Goal: Task Accomplishment & Management: Manage account settings

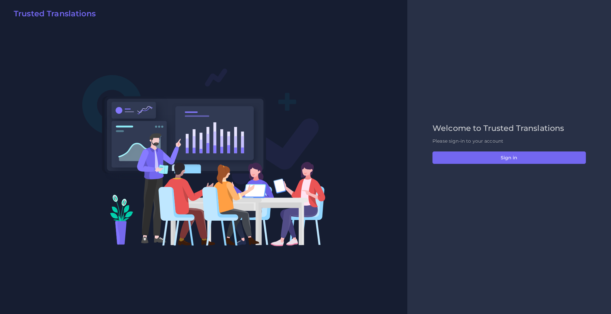
click at [493, 149] on div "Welcome to Trusted Translations Please sign-in to your account Sign in" at bounding box center [508, 157] width 167 height 67
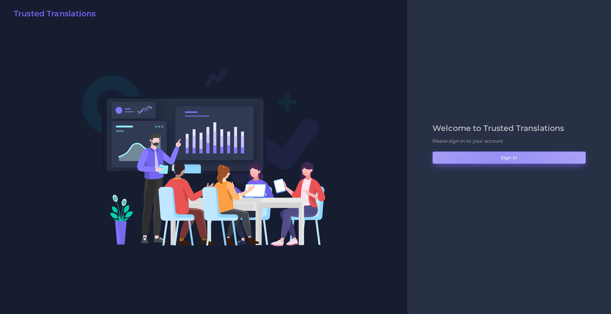
click at [499, 162] on button "Sign in" at bounding box center [508, 157] width 153 height 12
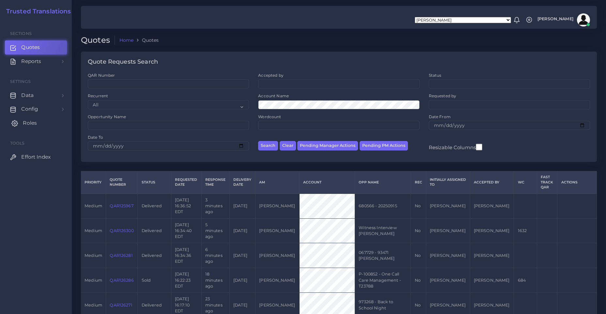
click at [32, 125] on span "Roles" at bounding box center [30, 122] width 14 height 7
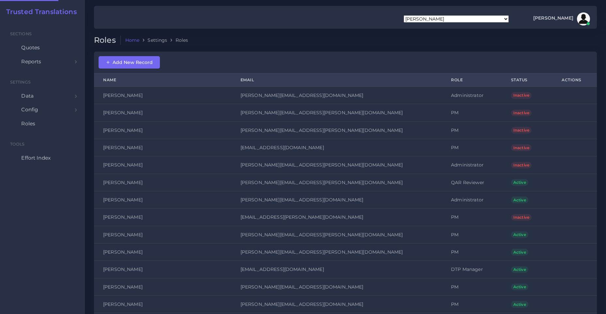
click at [130, 55] on div "Add New Record" at bounding box center [345, 63] width 503 height 22
click at [131, 64] on span "Add New Record" at bounding box center [129, 62] width 47 height 6
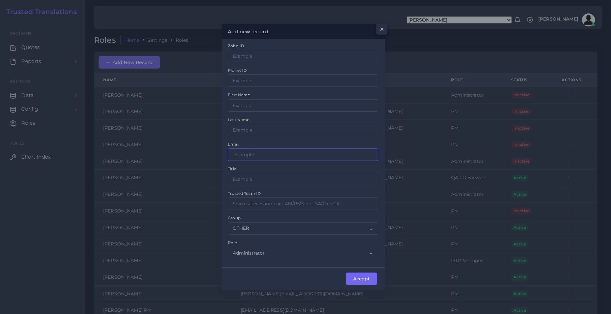
click at [236, 157] on input "Zoho ID" at bounding box center [303, 154] width 150 height 12
click at [381, 30] on span "×" at bounding box center [380, 30] width 5 height 11
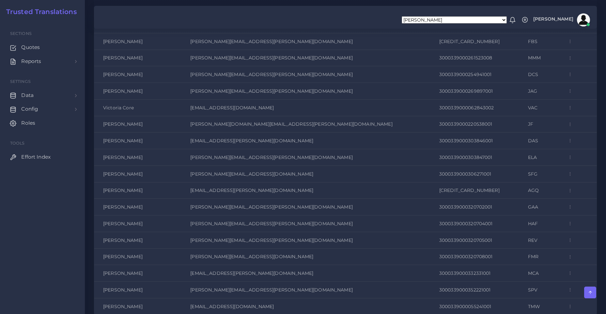
scroll to position [2231, 0]
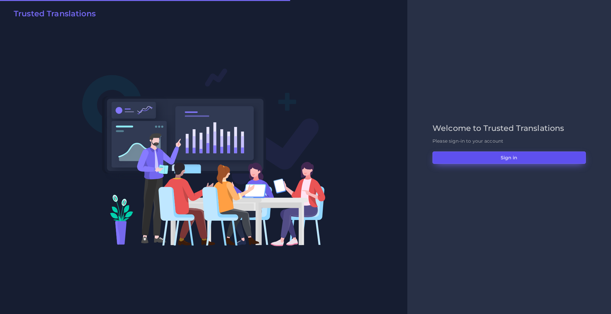
click at [496, 159] on button "Sign in" at bounding box center [508, 157] width 153 height 12
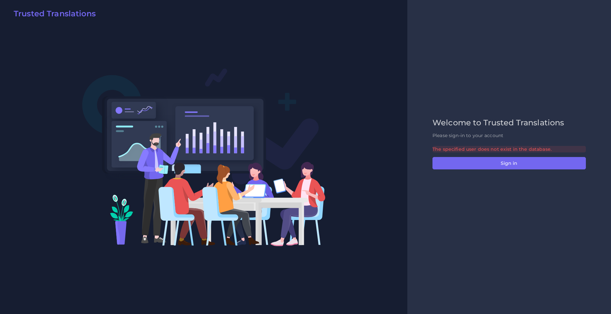
click at [453, 150] on div "The specified user does not exist in the database." at bounding box center [508, 149] width 153 height 7
click at [445, 142] on div "Welcome to Trusted Translations Please sign-in to your account The specified us…" at bounding box center [508, 157] width 167 height 78
click at [455, 149] on div "The specified user does not exist in the database." at bounding box center [508, 149] width 153 height 7
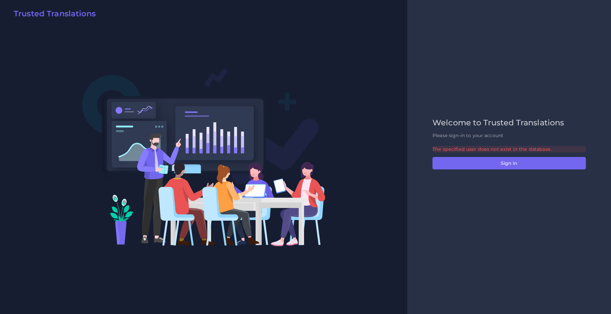
click at [455, 149] on div "The specified user does not exist in the database." at bounding box center [508, 149] width 153 height 7
